Goal: Contribute content: Add original content to the website for others to see

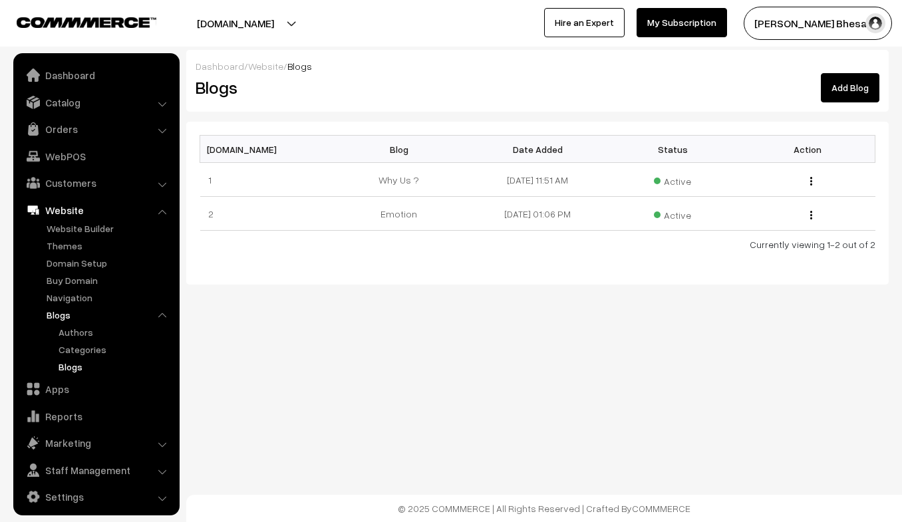
scroll to position [6, 0]
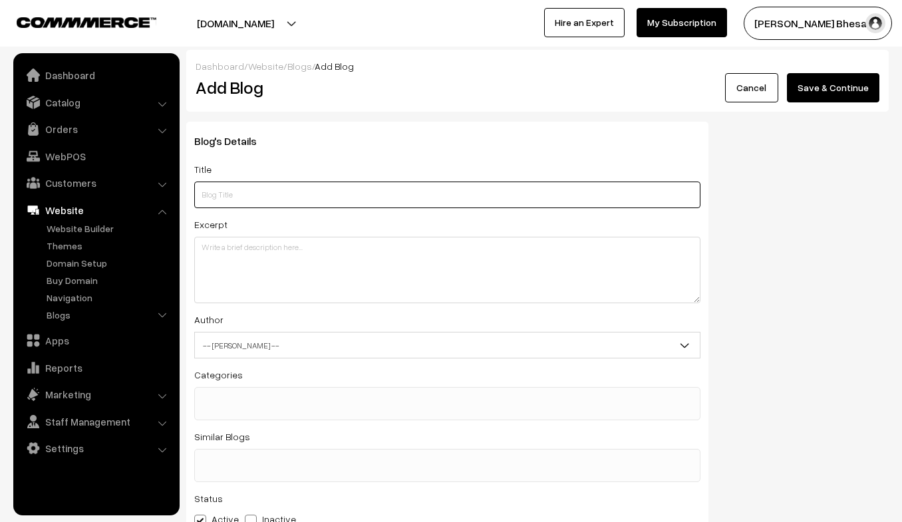
click at [234, 196] on input "text" at bounding box center [447, 195] width 506 height 27
type input "life"
click at [223, 190] on input "life" at bounding box center [447, 195] width 506 height 27
type input "l"
type input "Life"
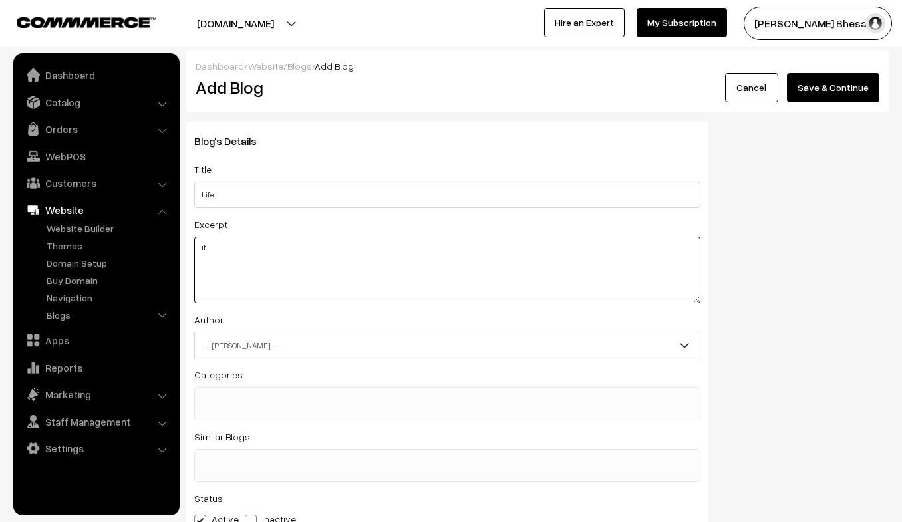
type textarea "i"
type textarea "I"
type textarea "i"
click at [273, 246] on textarea "If we feel in our enterity" at bounding box center [447, 270] width 506 height 67
click at [291, 261] on textarea "If we feel in our entirety , our purpose of life is one common goal , your trul…" at bounding box center [447, 270] width 506 height 67
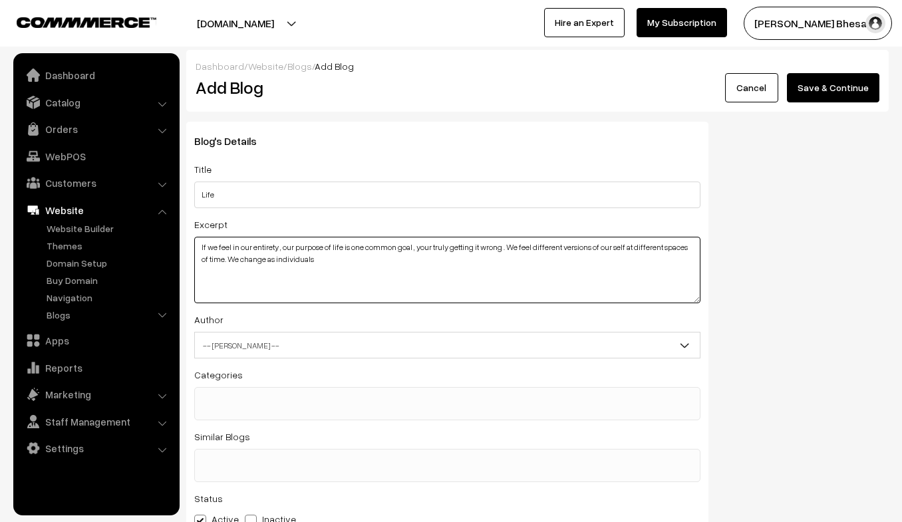
click at [317, 260] on textarea "If we feel in our entirety , our purpose of life is one common goal , your trul…" at bounding box center [447, 270] width 506 height 67
click at [656, 262] on textarea "If we feel in our entirety , our purpose of life is one common goal , your trul…" at bounding box center [447, 270] width 506 height 67
click at [675, 271] on textarea "If we feel in our entirety , our purpose of life is one common goal , your trul…" at bounding box center [447, 270] width 506 height 67
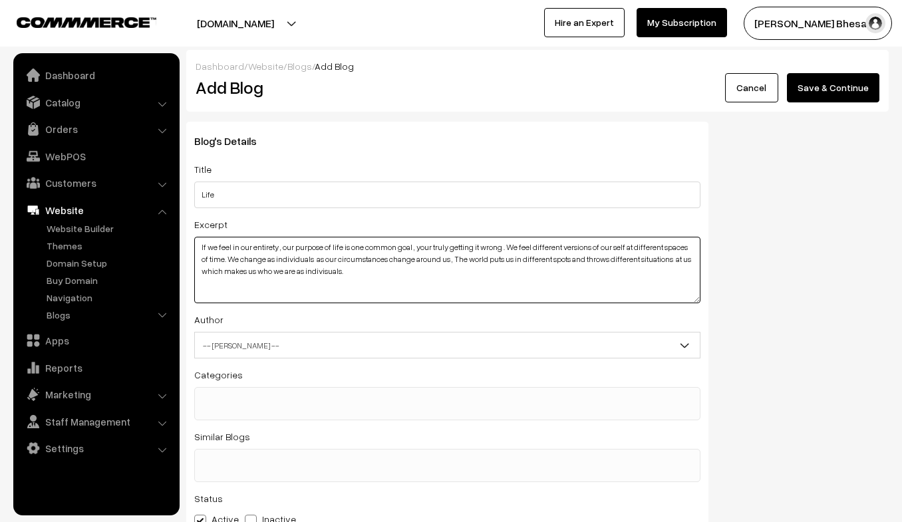
click at [340, 272] on textarea "If we feel in our entirety , our purpose of life is one common goal , your trul…" at bounding box center [447, 270] width 506 height 67
click at [360, 272] on textarea "If we feel in our entirety , our purpose of life is one common goal , your trul…" at bounding box center [447, 270] width 506 height 67
click at [572, 271] on textarea "If we feel in our entirety , our purpose of life is one common goal , your trul…" at bounding box center [447, 270] width 506 height 67
click at [671, 273] on textarea "If we feel in our entirety , our purpose of life is one common goal , your trul…" at bounding box center [447, 270] width 506 height 67
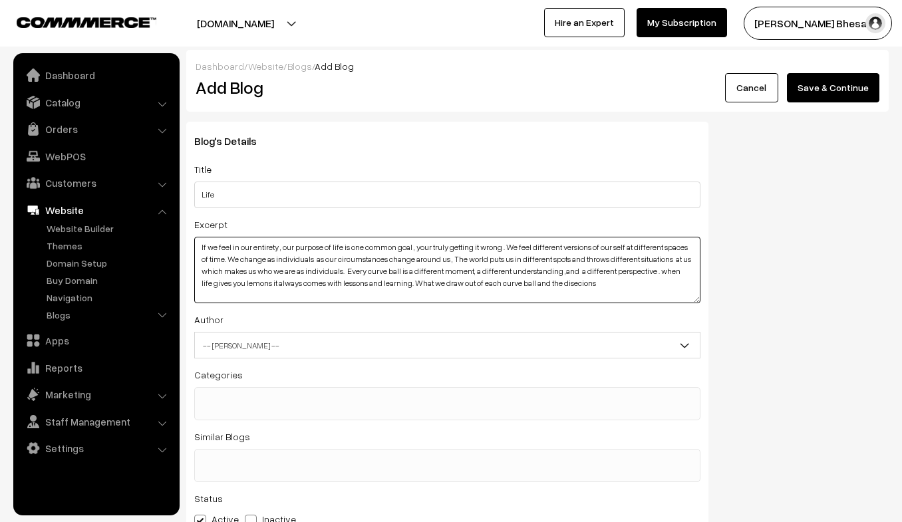
click at [596, 280] on textarea "If we feel in our entirety , our purpose of life is one common goal , your trul…" at bounding box center [447, 270] width 506 height 67
click at [610, 283] on textarea "If we feel in our entirety , our purpose of life is one common goal , your trul…" at bounding box center [447, 270] width 506 height 67
type textarea "If we feel in our entirety , our purpose of life is one common goal , your trul…"
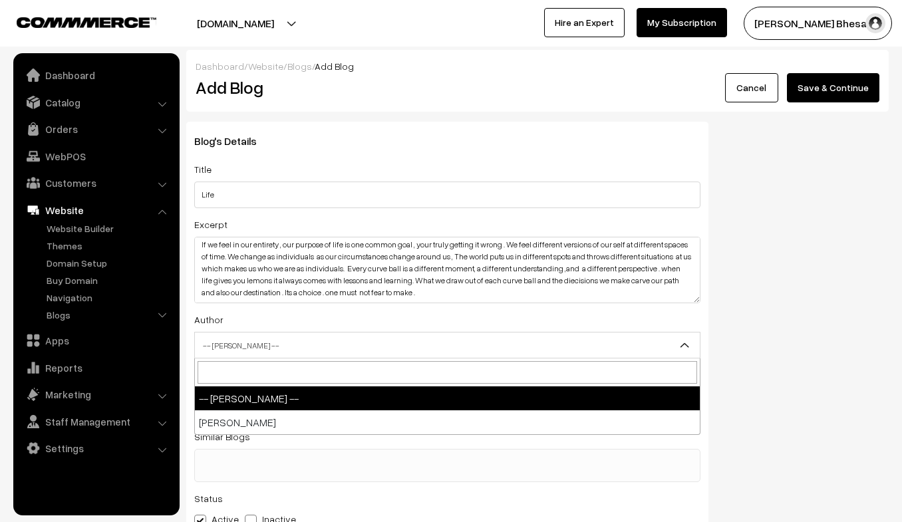
click at [314, 349] on span "-- [PERSON_NAME] --" at bounding box center [447, 345] width 505 height 23
click at [341, 369] on input "search" at bounding box center [448, 372] width 500 height 23
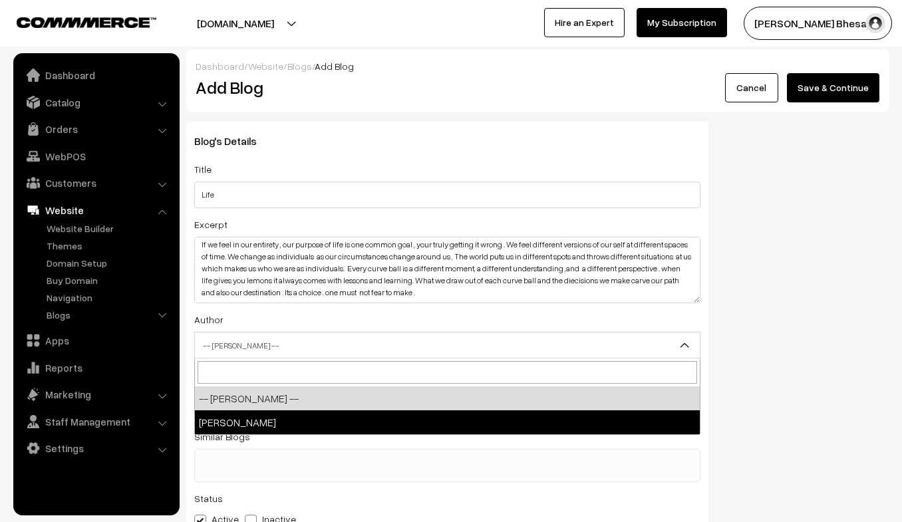
select select "1"
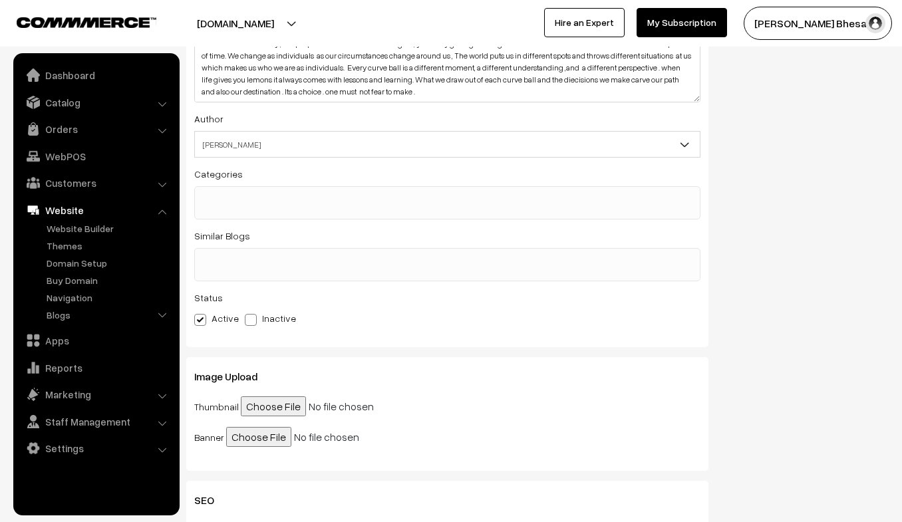
scroll to position [209, 0]
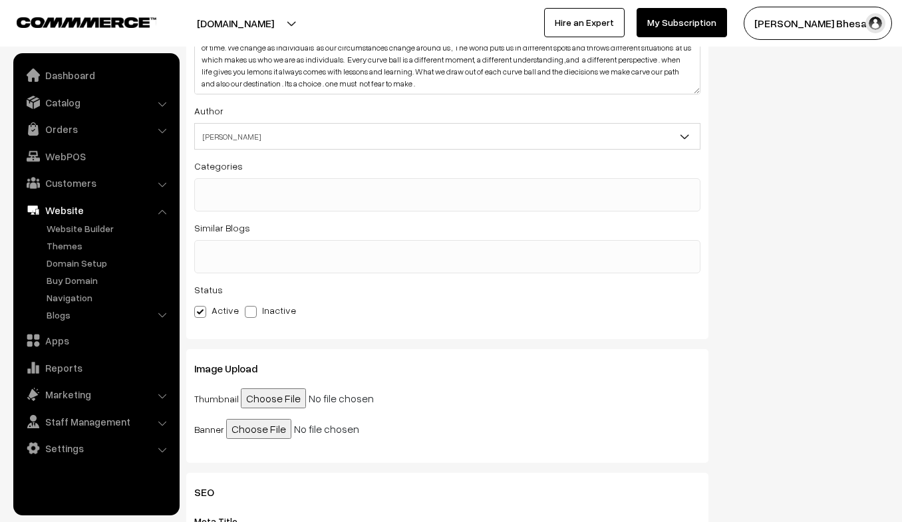
click at [224, 201] on span at bounding box center [447, 194] width 506 height 33
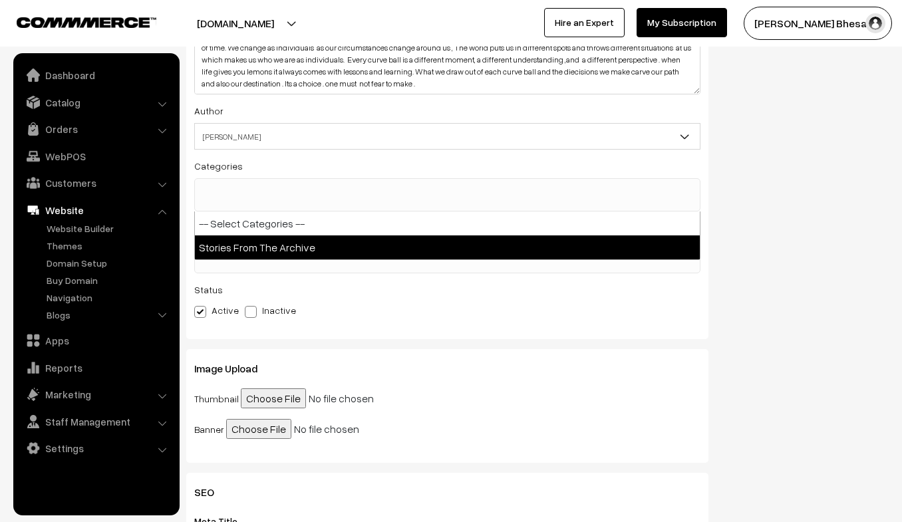
select select "1"
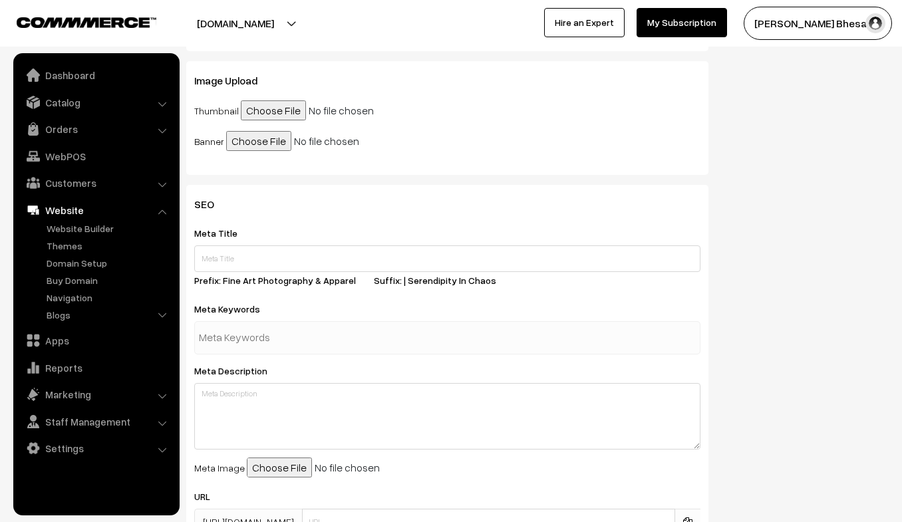
scroll to position [483, 0]
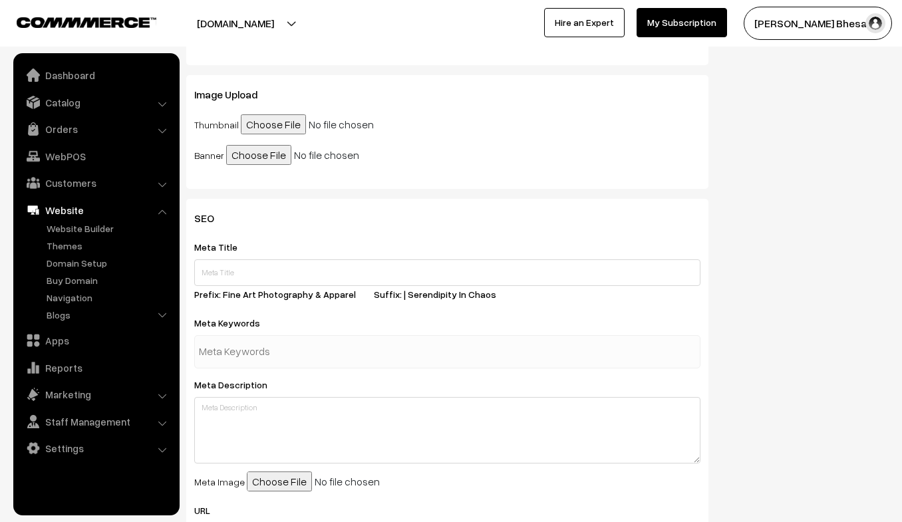
click at [275, 118] on input "file" at bounding box center [343, 124] width 204 height 20
type input "C:\fakepath\_ _._._._._._._._._._._._._._._._._._._#door #doors #doorsofinstagr…"
click at [264, 154] on input "file" at bounding box center [328, 155] width 204 height 20
type input "C:\fakepath\_ _._._._._._._._._._._._._._._._._._._#door #doors #doorsofinstagr…"
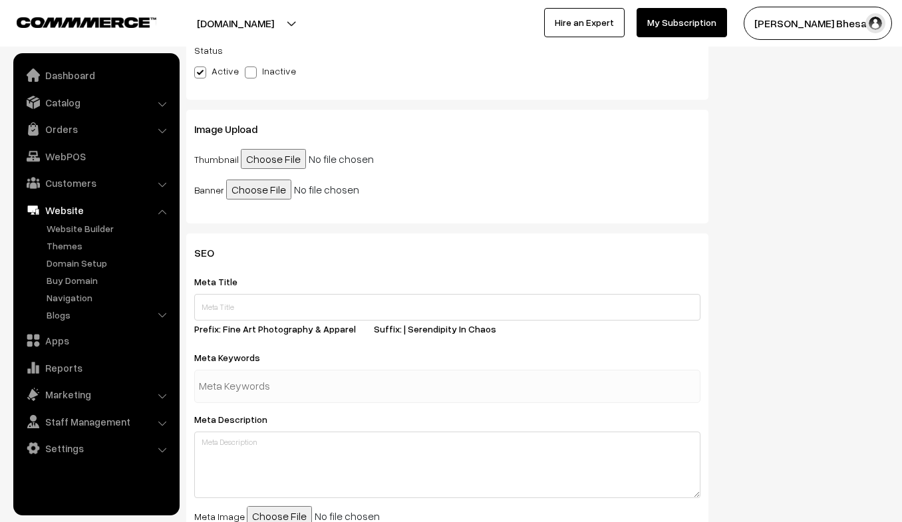
scroll to position [0, 0]
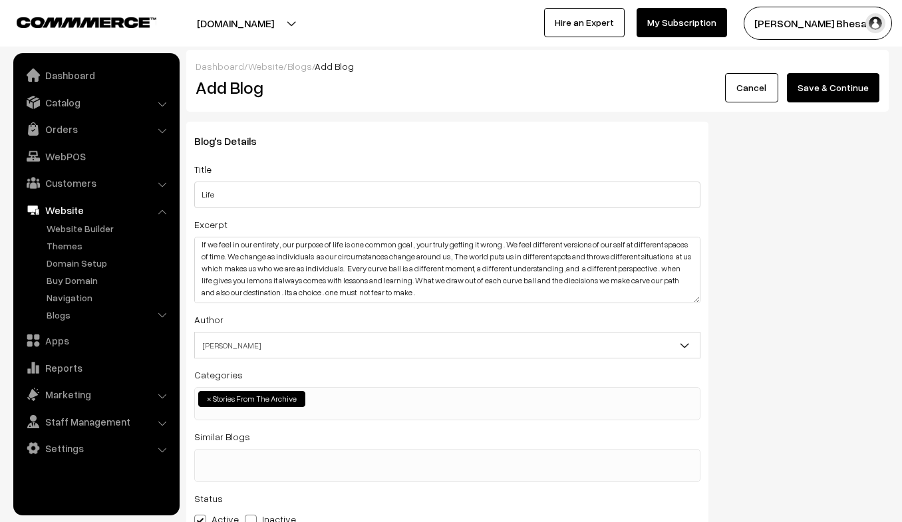
click at [834, 88] on button "Save & Continue" at bounding box center [833, 87] width 92 height 29
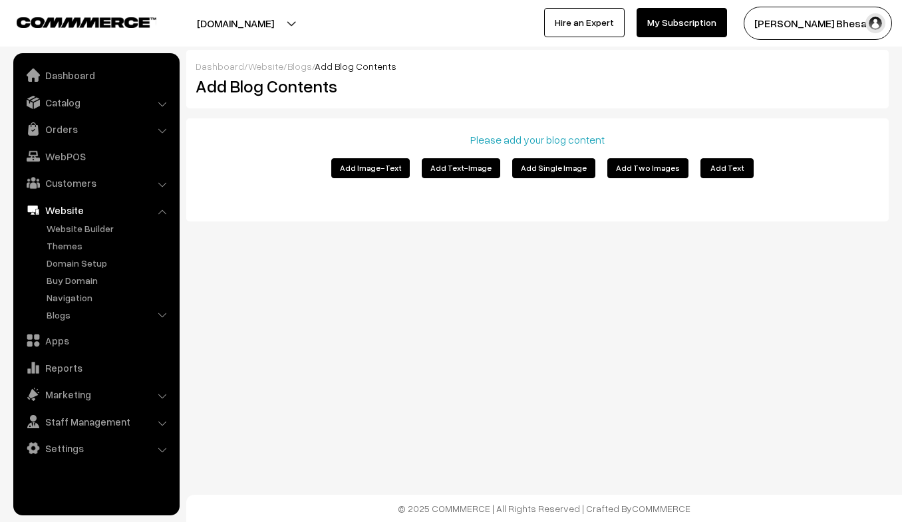
click at [389, 174] on button "Add Image-Text" at bounding box center [370, 168] width 79 height 20
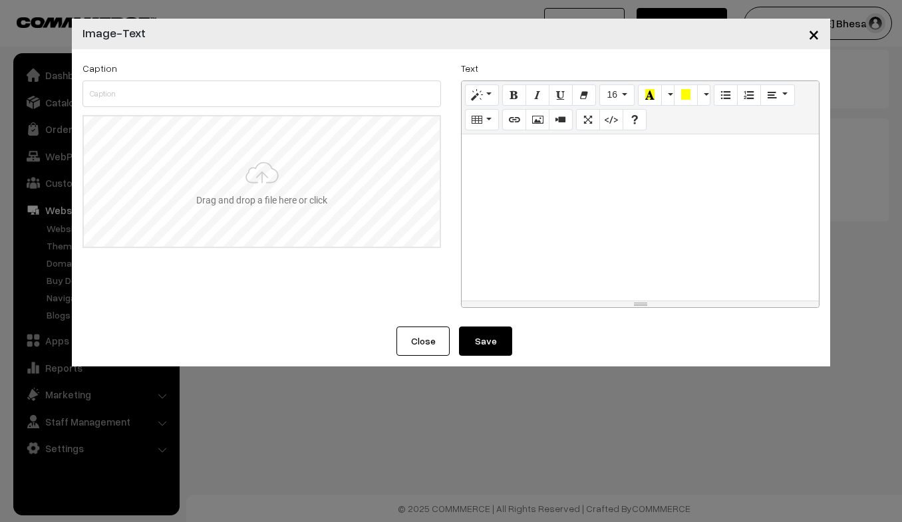
click at [246, 194] on input "file" at bounding box center [262, 181] width 356 height 130
type input "C:\fakepath\_ _._._._._._._._._._._._._._._._._._._#door #doors #doorsofinstagr…"
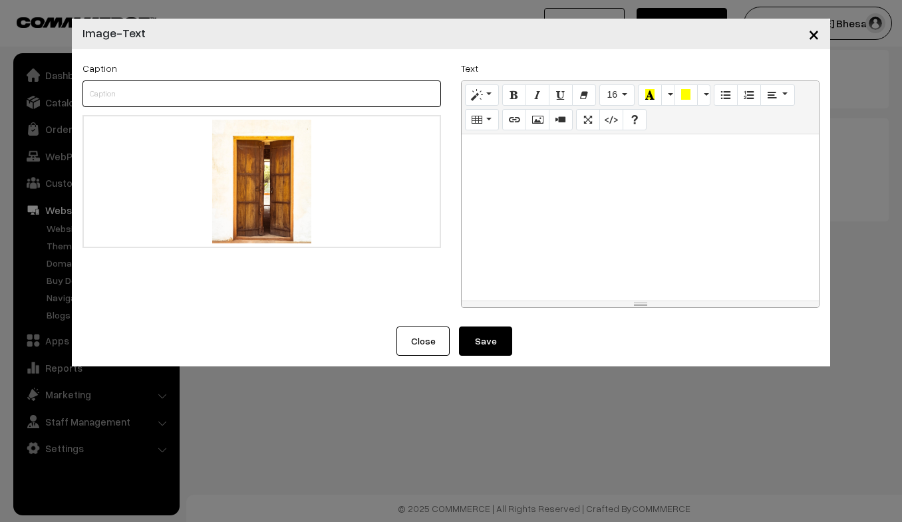
click at [154, 89] on input "text" at bounding box center [262, 94] width 359 height 27
type input "Khul ja simson"
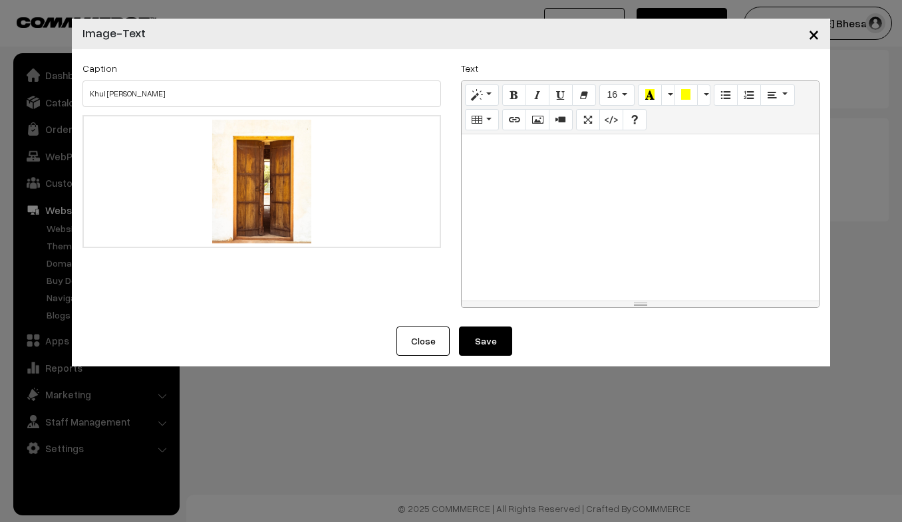
click at [481, 343] on button "Save" at bounding box center [485, 341] width 53 height 29
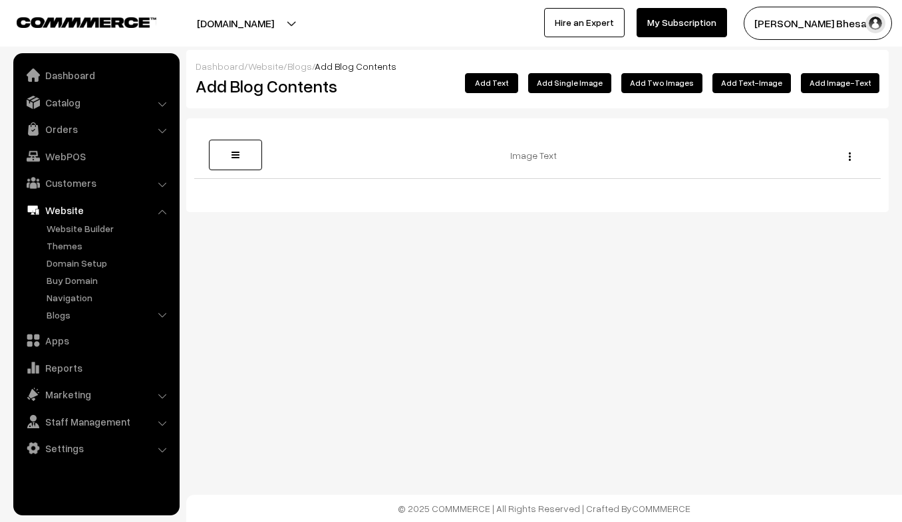
click at [573, 83] on button "Add Single Image" at bounding box center [569, 83] width 83 height 20
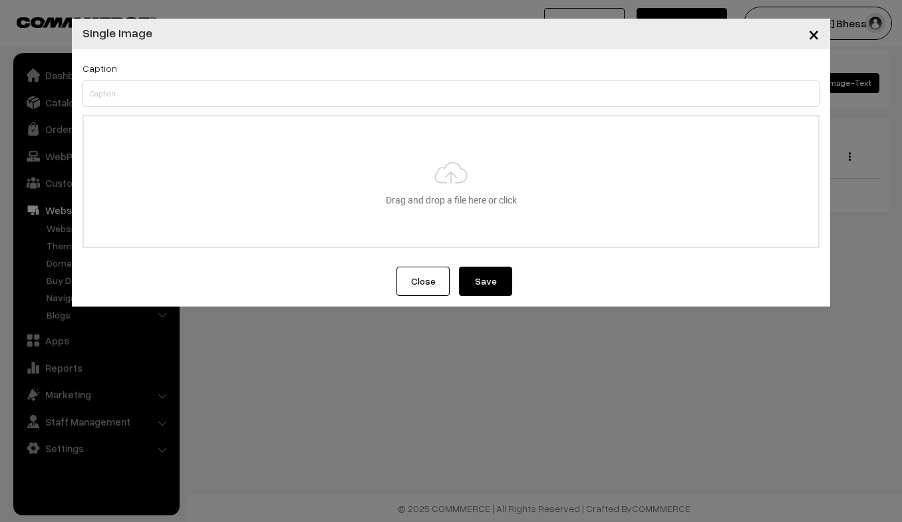
click at [430, 279] on button "Close" at bounding box center [423, 281] width 53 height 29
